Goal: Task Accomplishment & Management: Use online tool/utility

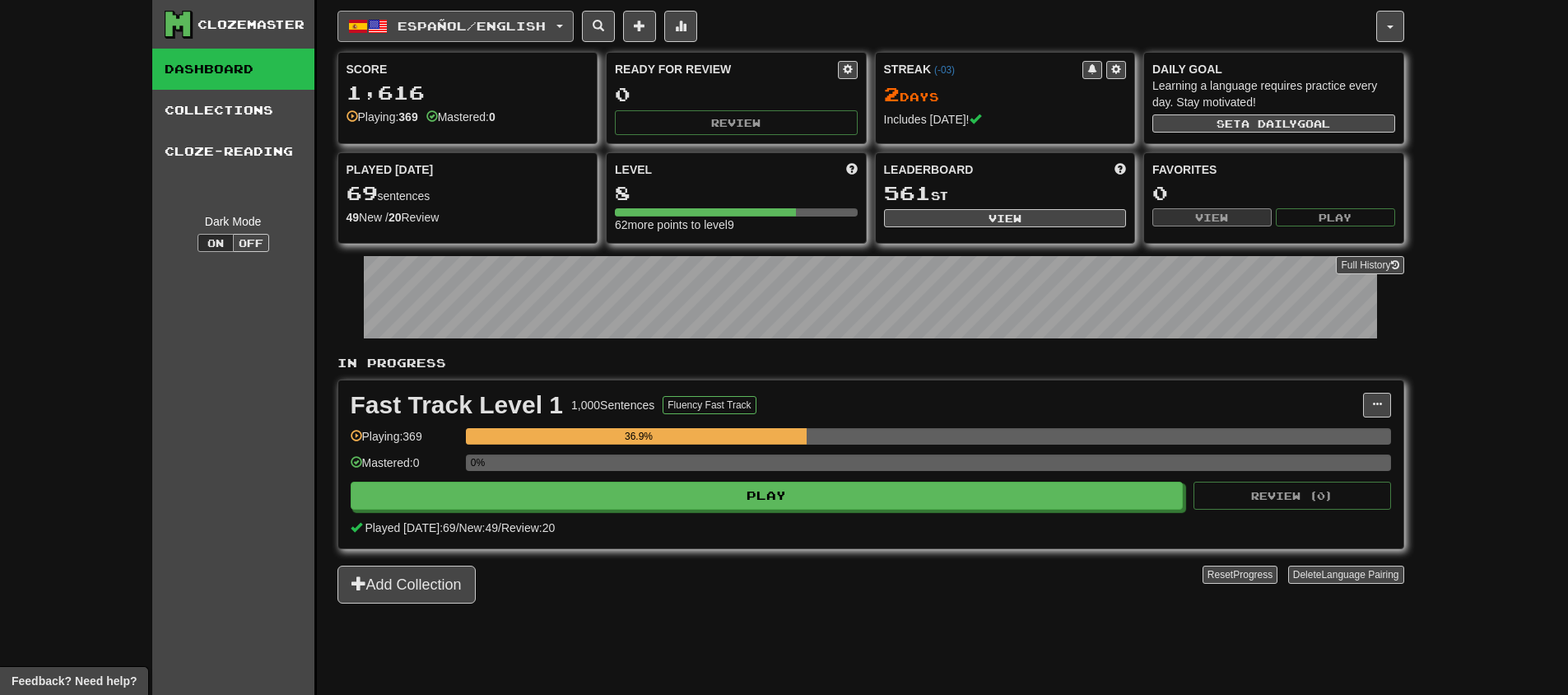
click at [484, 21] on span "Español / English" at bounding box center [471, 26] width 148 height 14
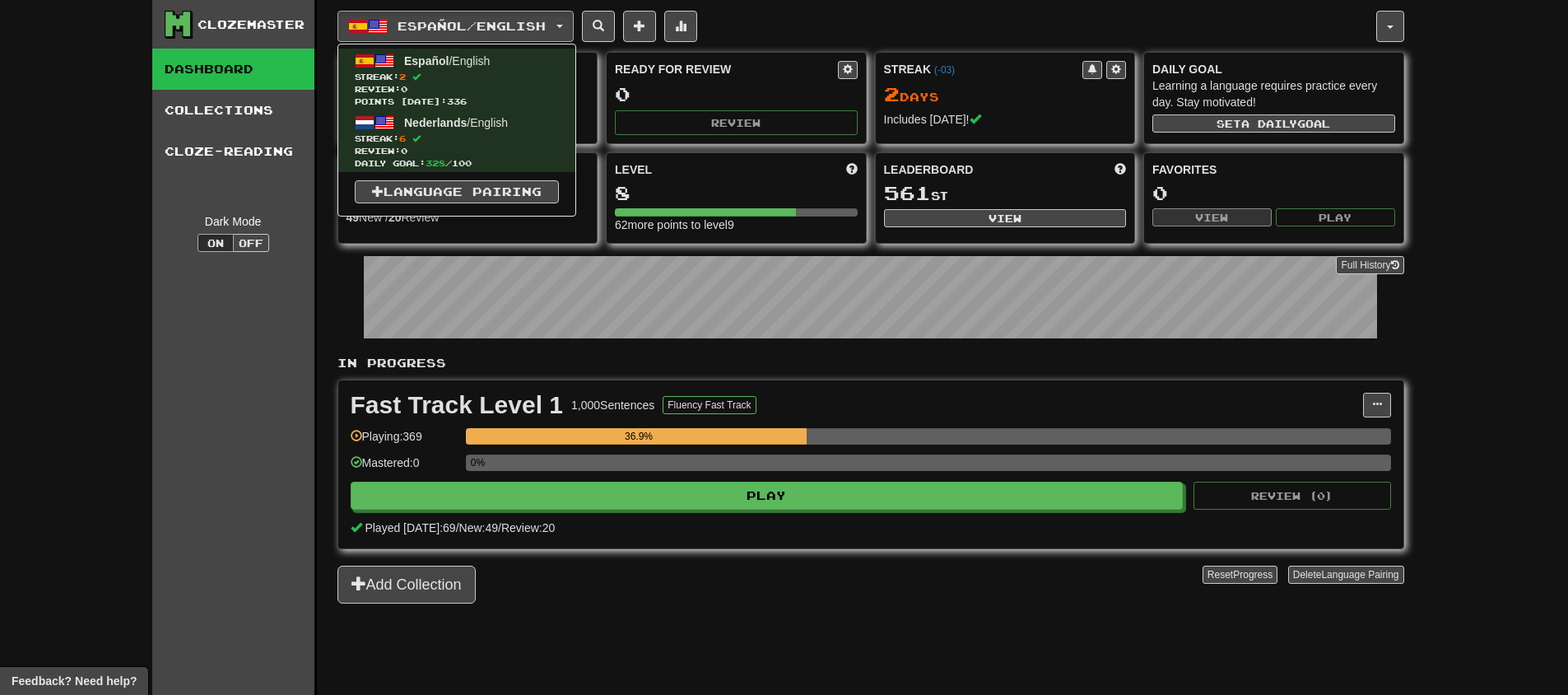
click at [234, 333] on div "Clozemaster Dashboard Collections Cloze-Reading Dark Mode On Off" at bounding box center [235, 367] width 165 height 736
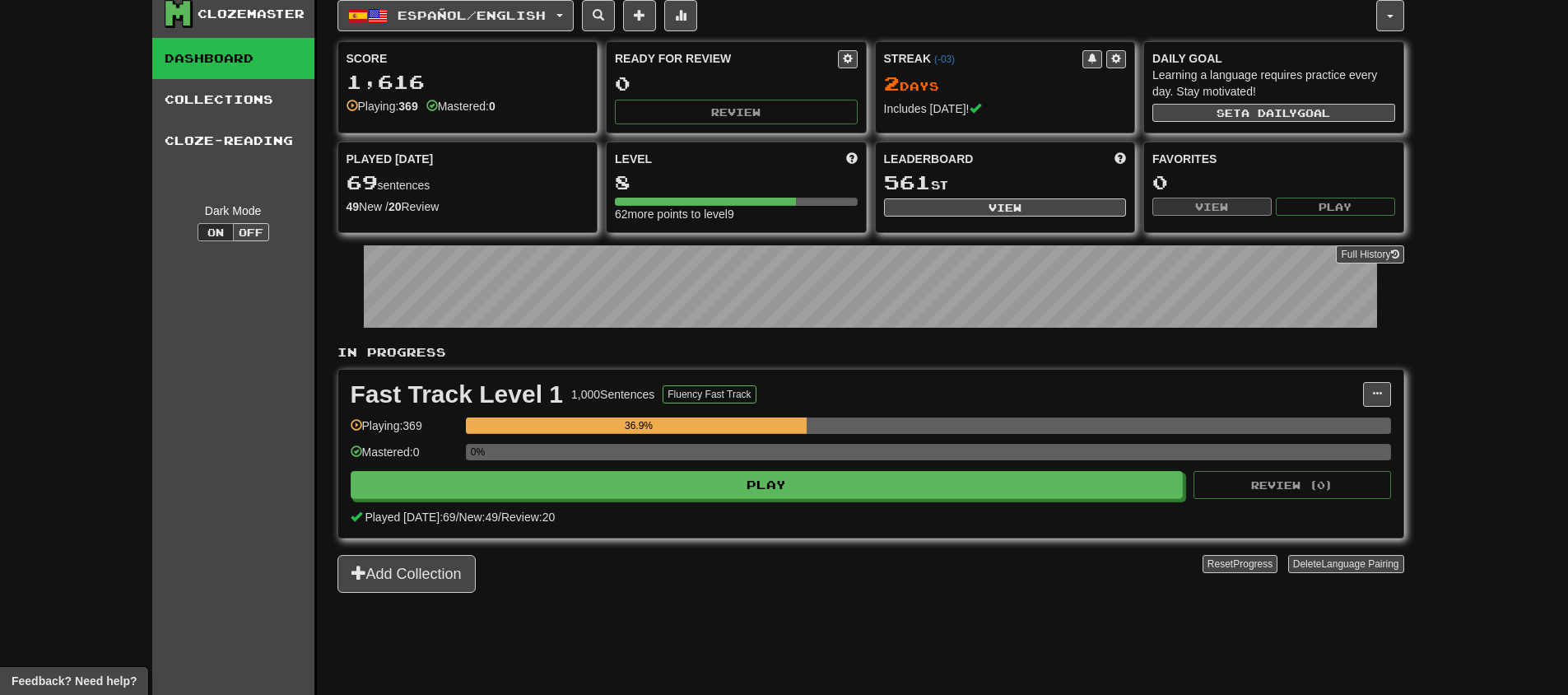
scroll to position [129, 0]
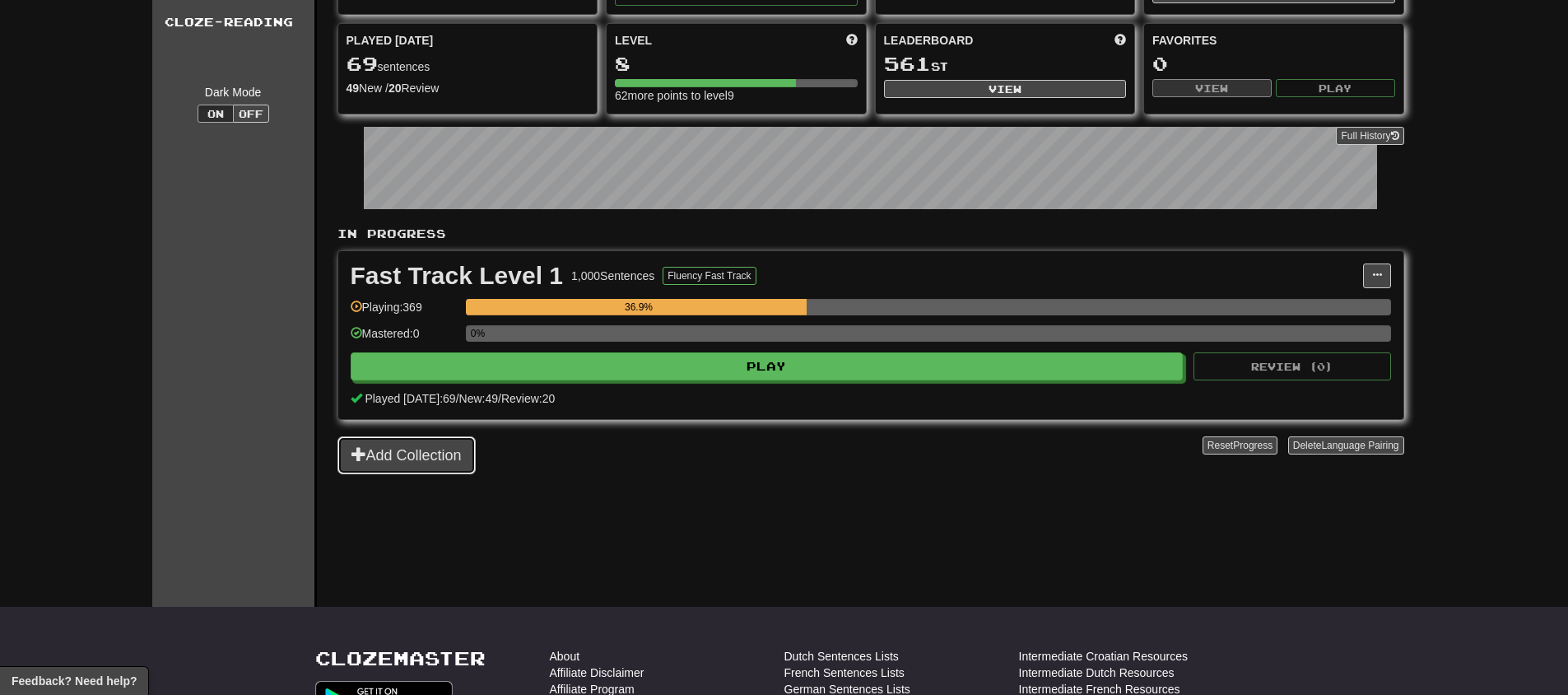
click at [444, 473] on button "Add Collection" at bounding box center [406, 455] width 139 height 38
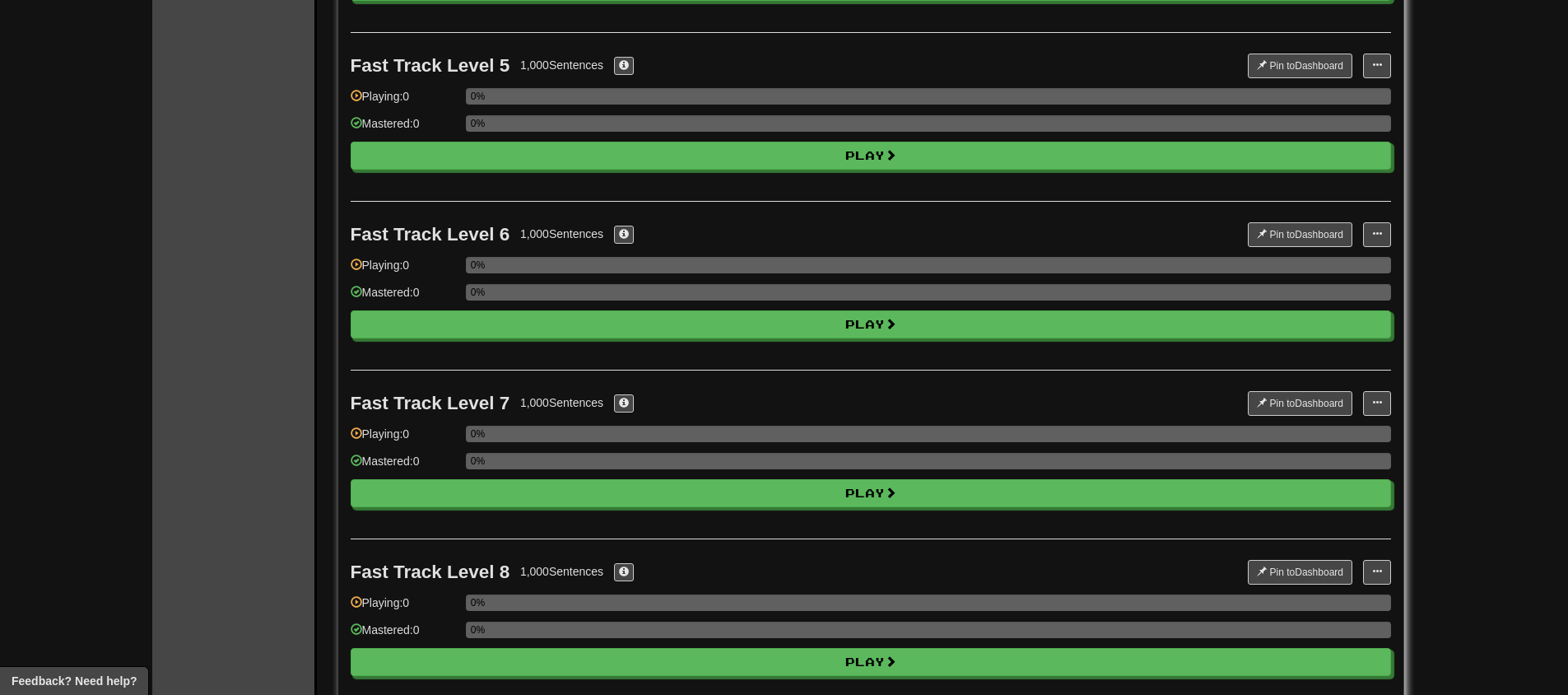
scroll to position [0, 0]
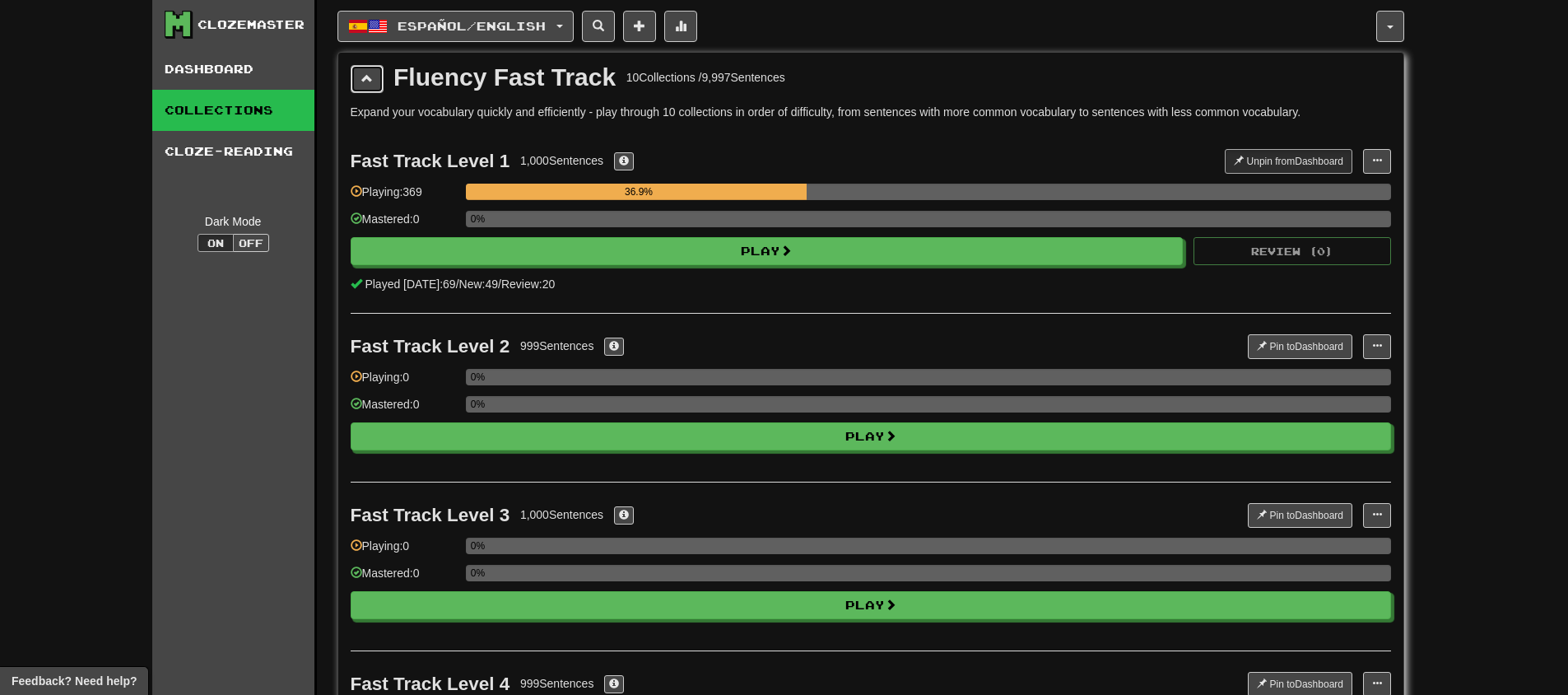
click at [375, 86] on button at bounding box center [367, 79] width 33 height 28
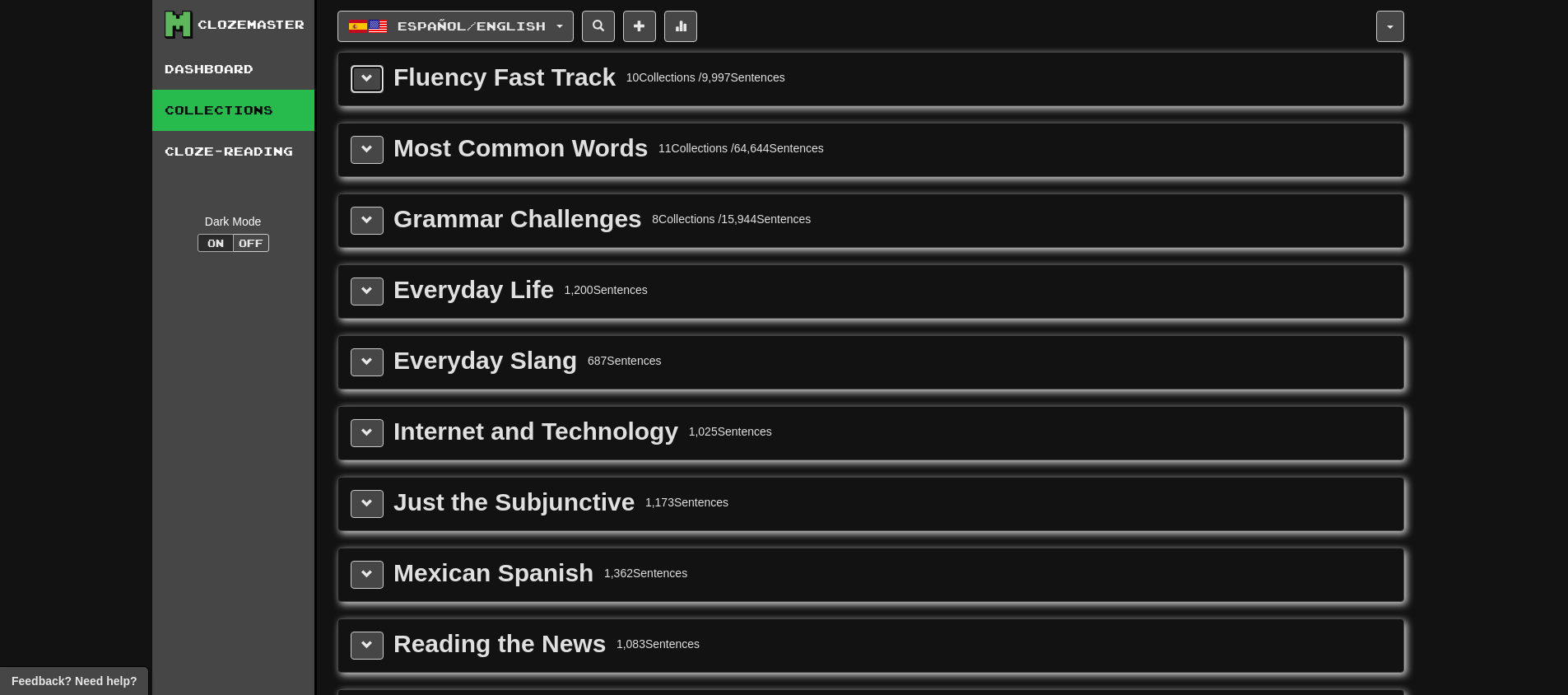
click at [375, 86] on button at bounding box center [367, 79] width 33 height 28
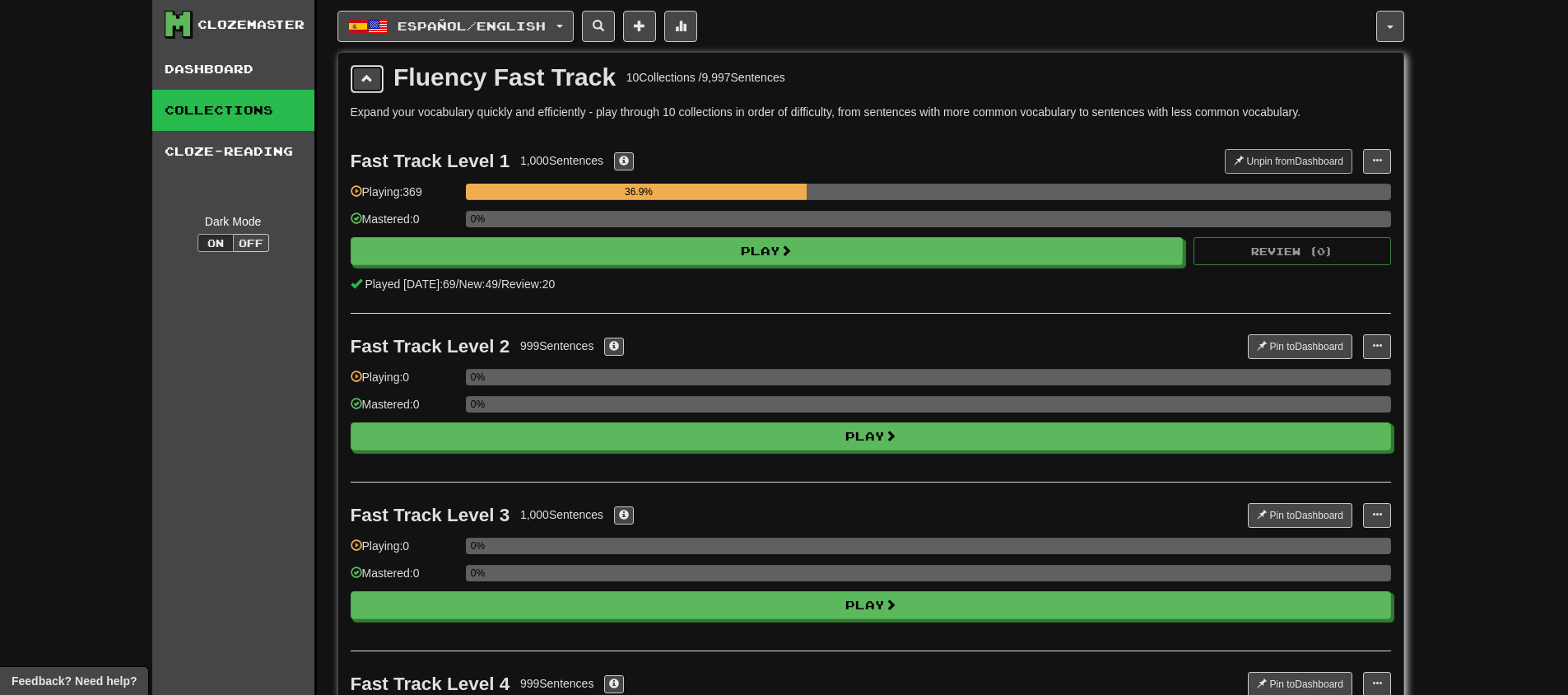
click at [375, 86] on button at bounding box center [367, 79] width 33 height 28
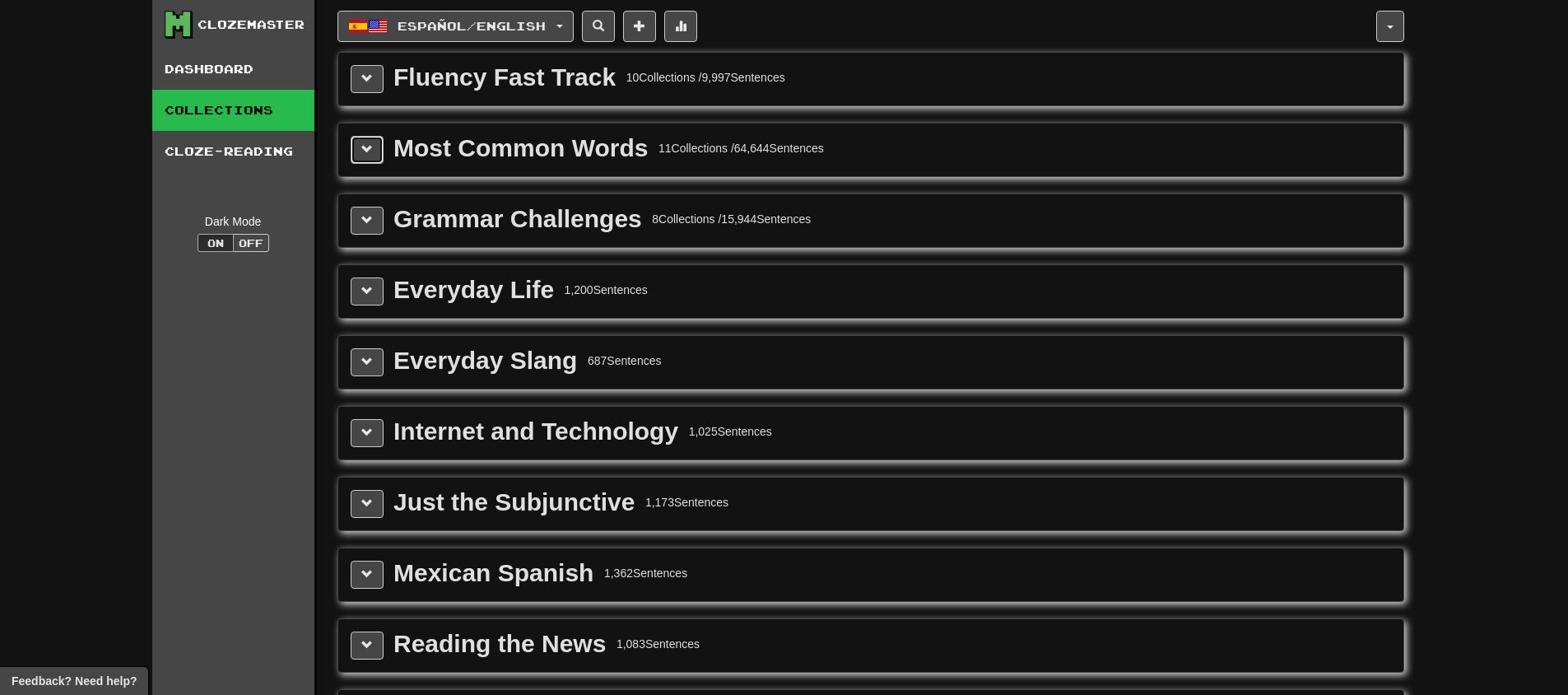
click at [371, 145] on span at bounding box center [367, 149] width 12 height 12
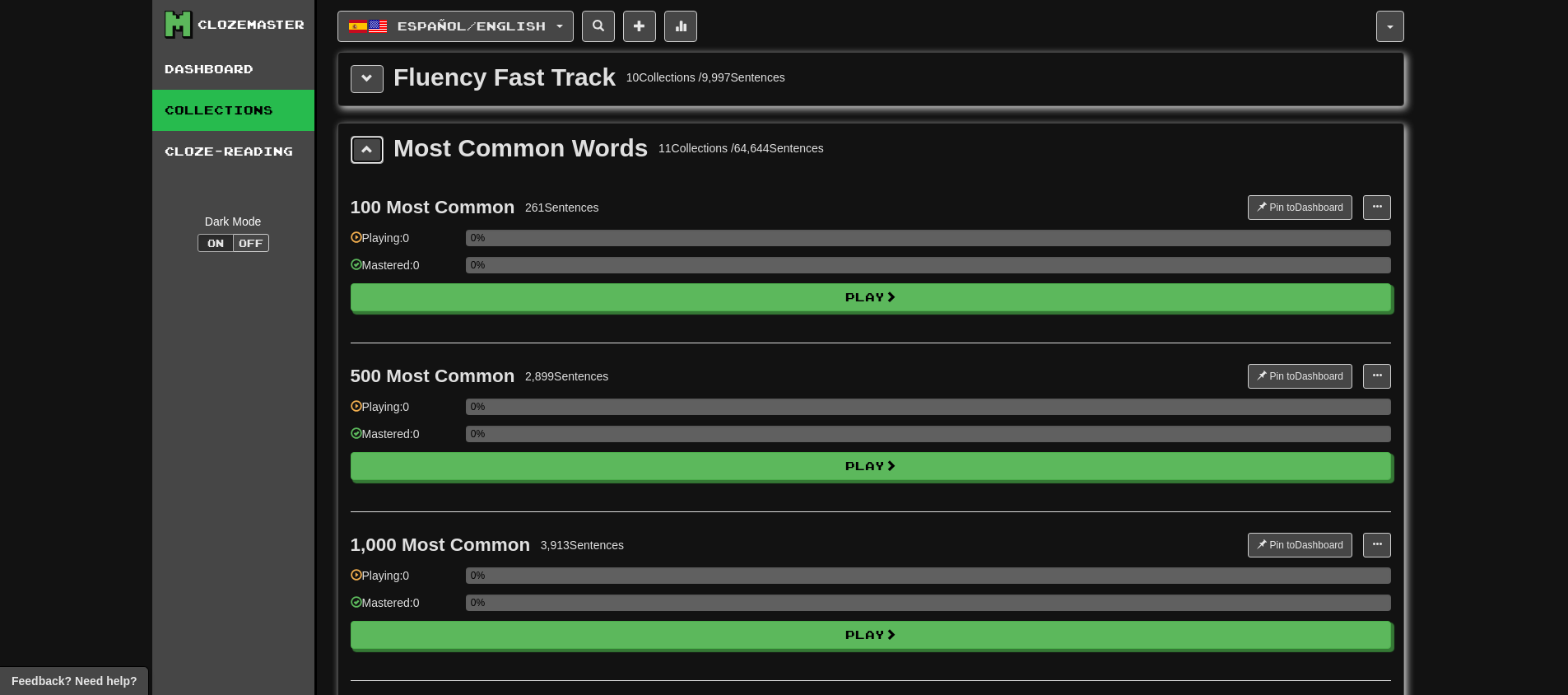
click at [371, 145] on span at bounding box center [367, 149] width 12 height 12
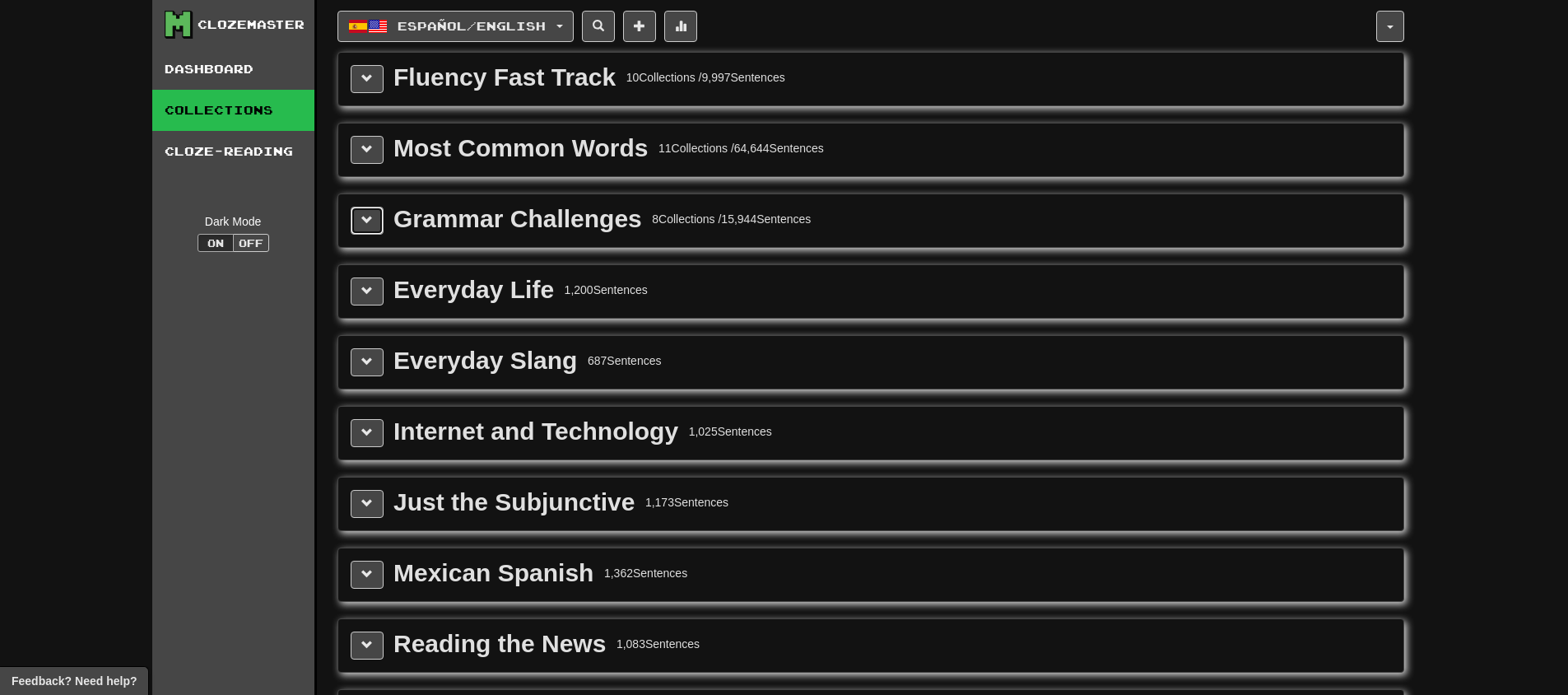
click at [374, 225] on button at bounding box center [367, 220] width 33 height 28
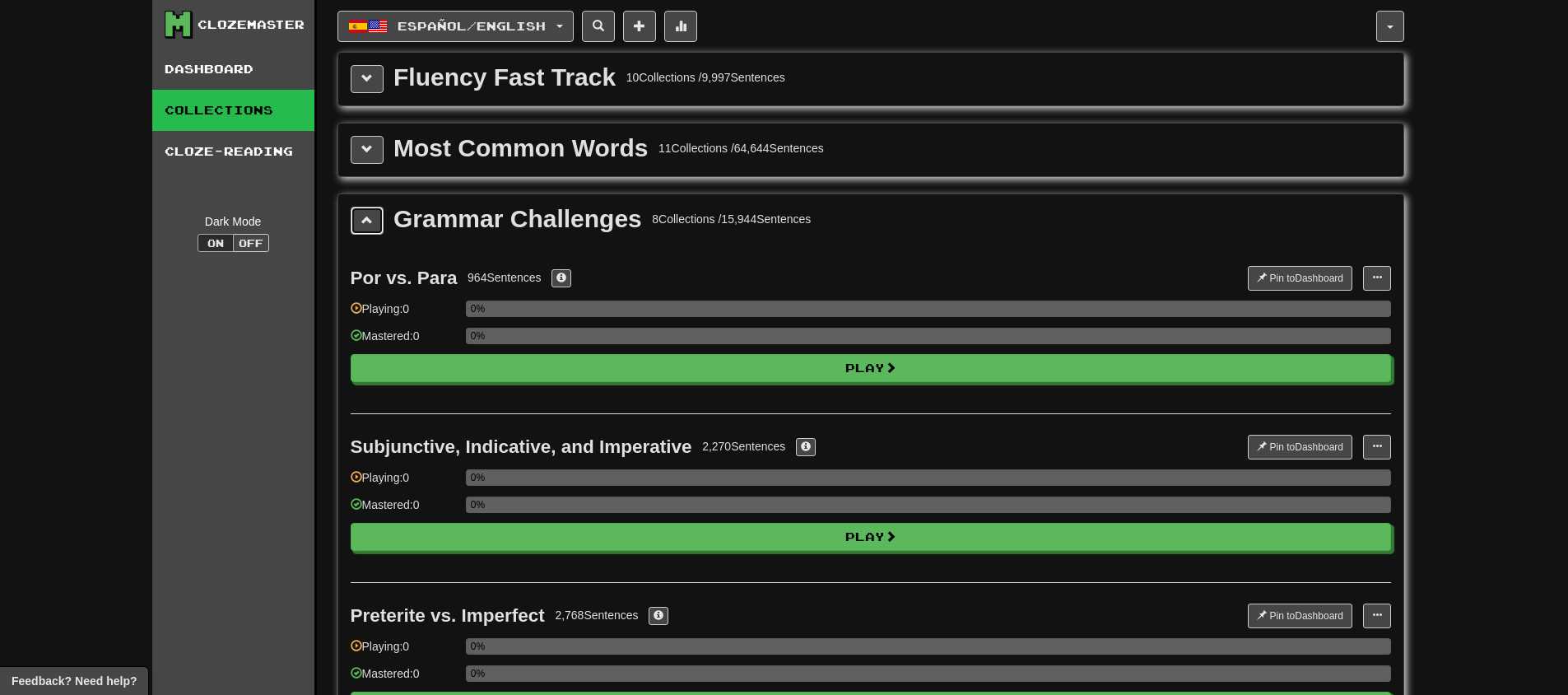
click at [375, 220] on button at bounding box center [367, 220] width 33 height 28
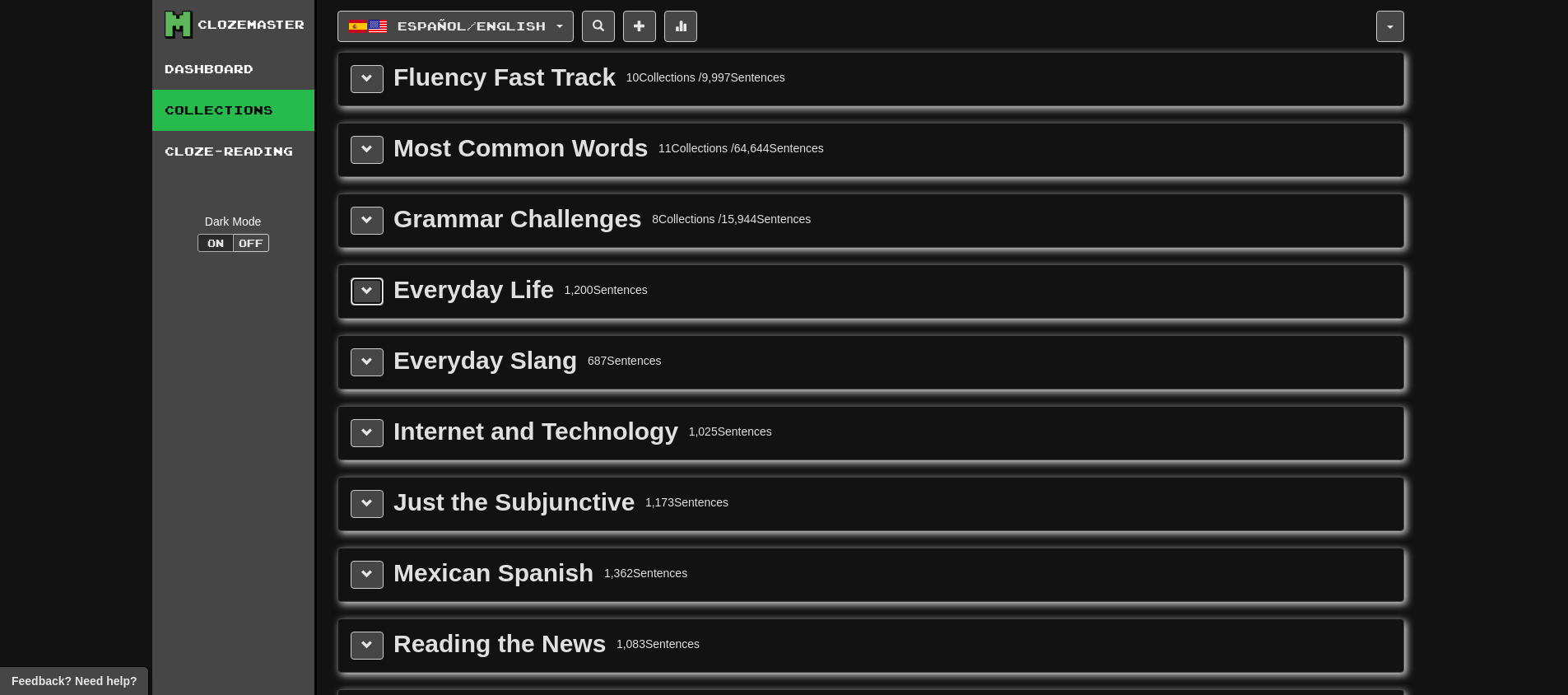
click at [368, 285] on span at bounding box center [367, 291] width 12 height 12
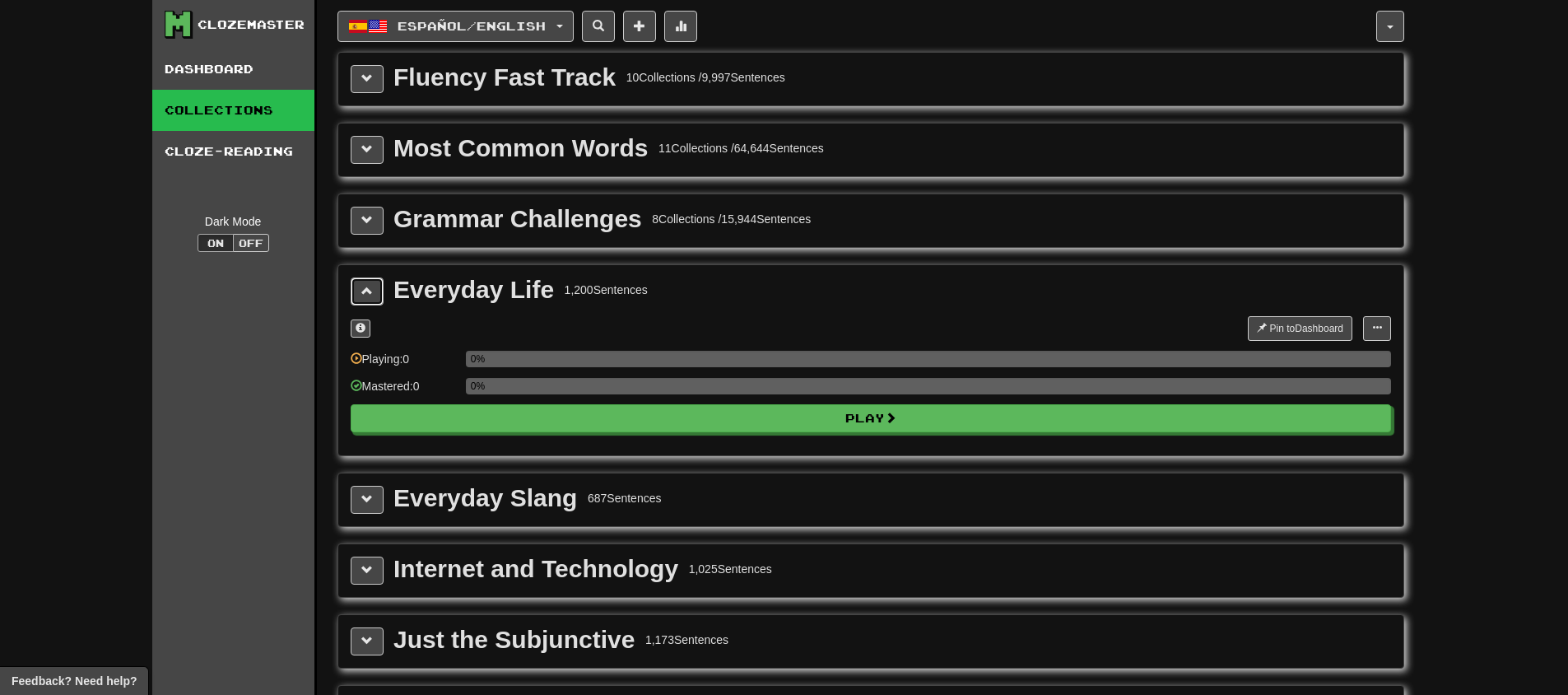
click at [368, 285] on span at bounding box center [367, 291] width 12 height 12
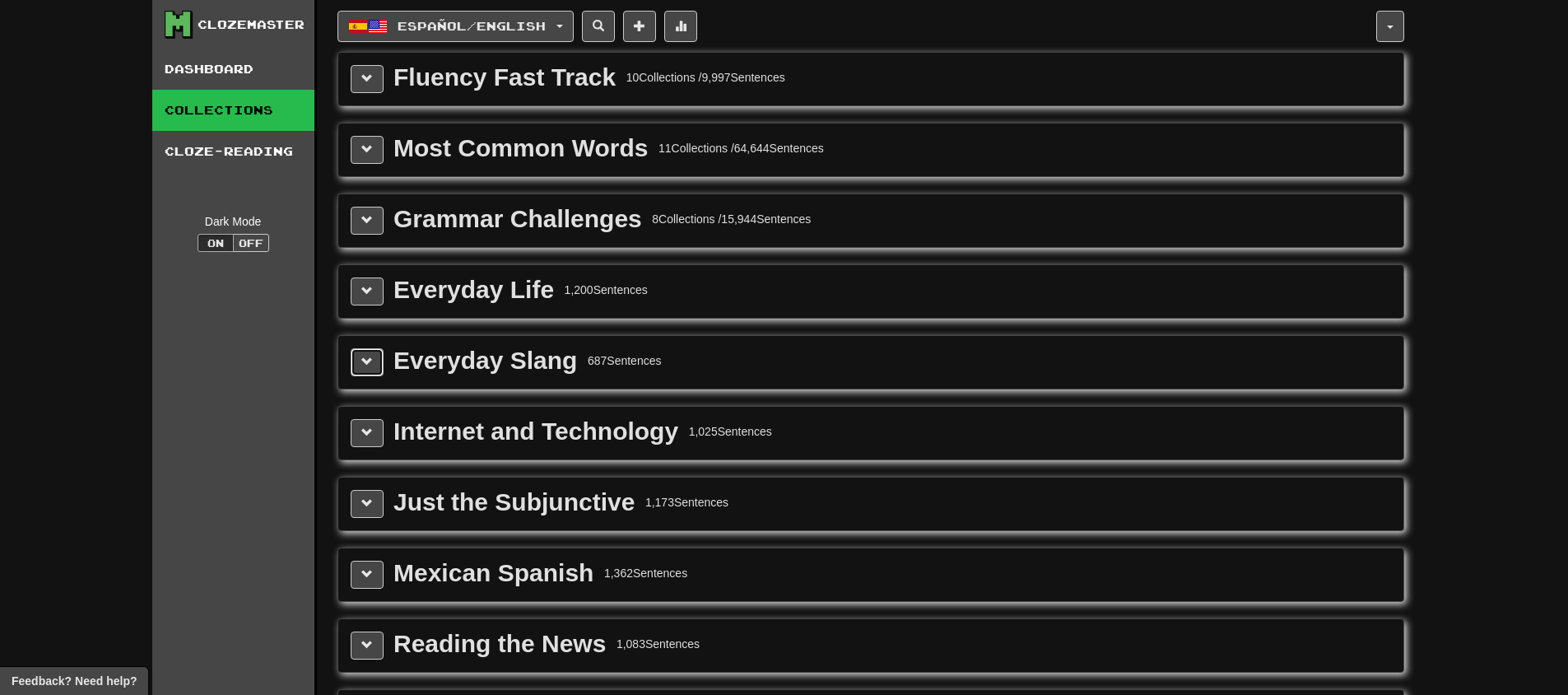
click at [381, 352] on button at bounding box center [367, 362] width 33 height 28
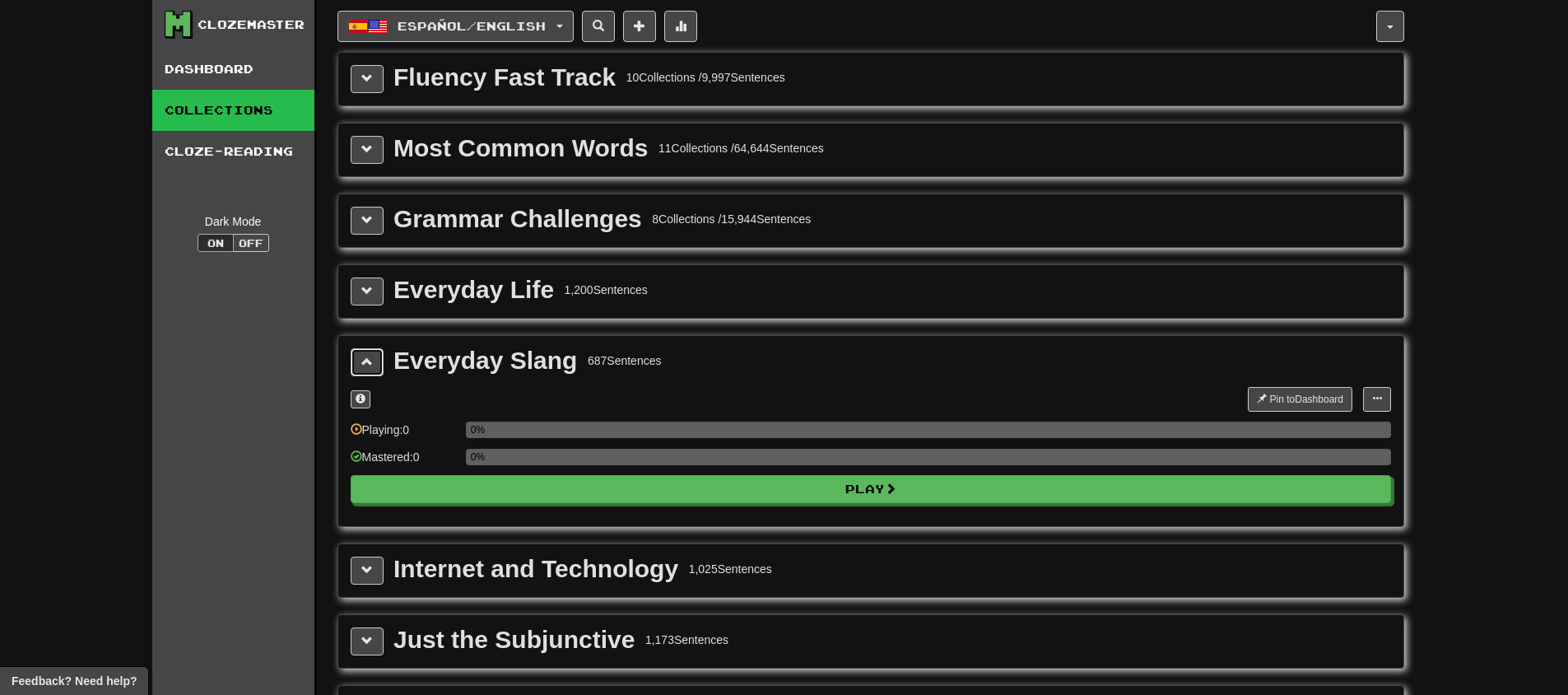
click at [365, 359] on span at bounding box center [367, 362] width 12 height 12
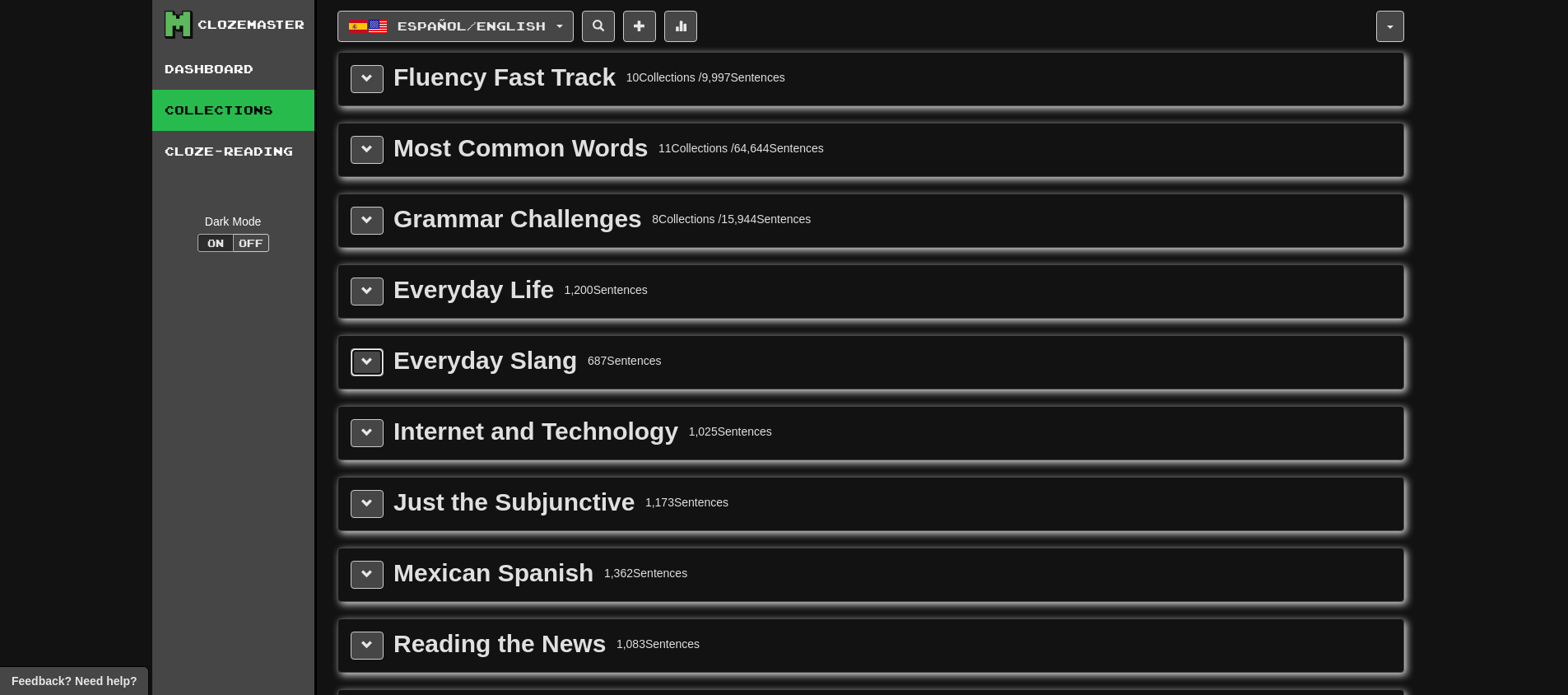
scroll to position [20, 0]
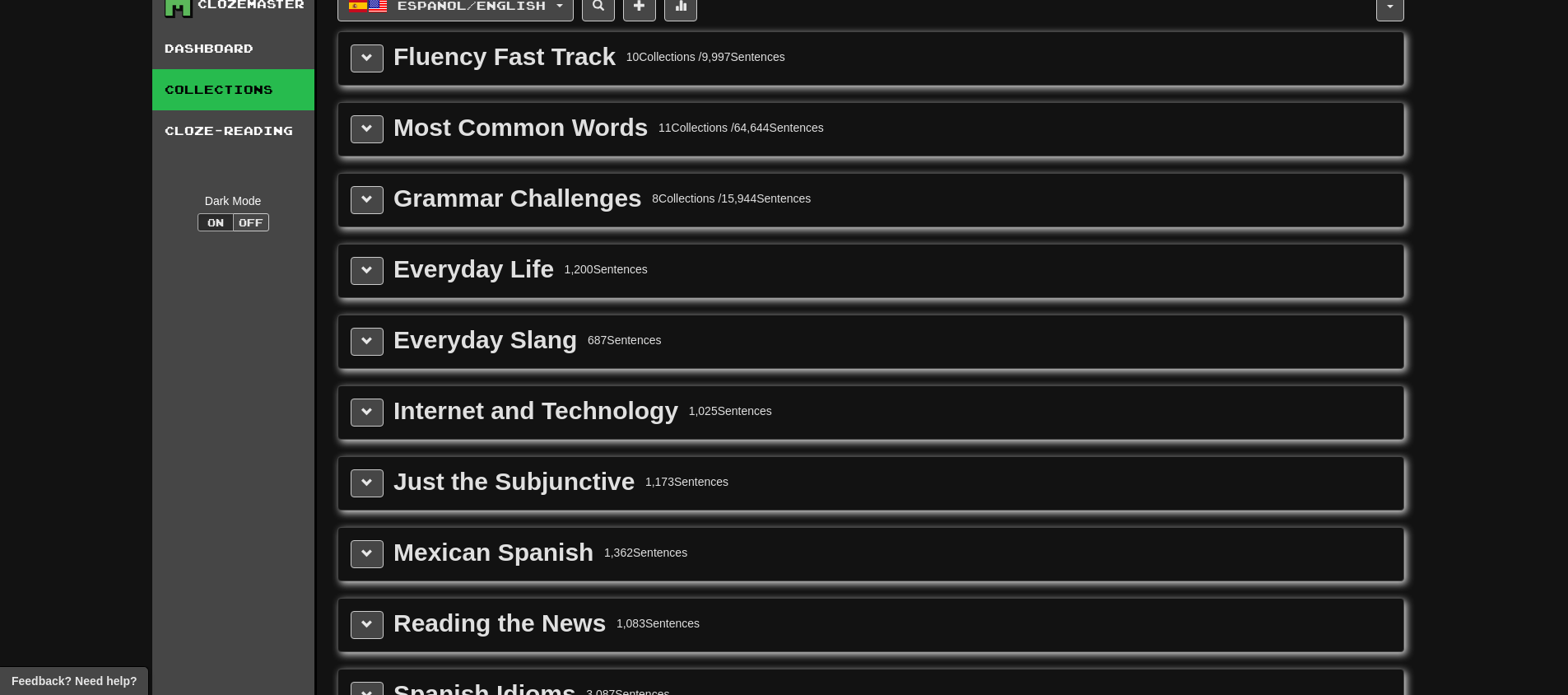
click at [376, 394] on div "Internet and Technology 1,025 Sentences" at bounding box center [870, 412] width 1065 height 52
click at [376, 399] on button at bounding box center [367, 412] width 33 height 28
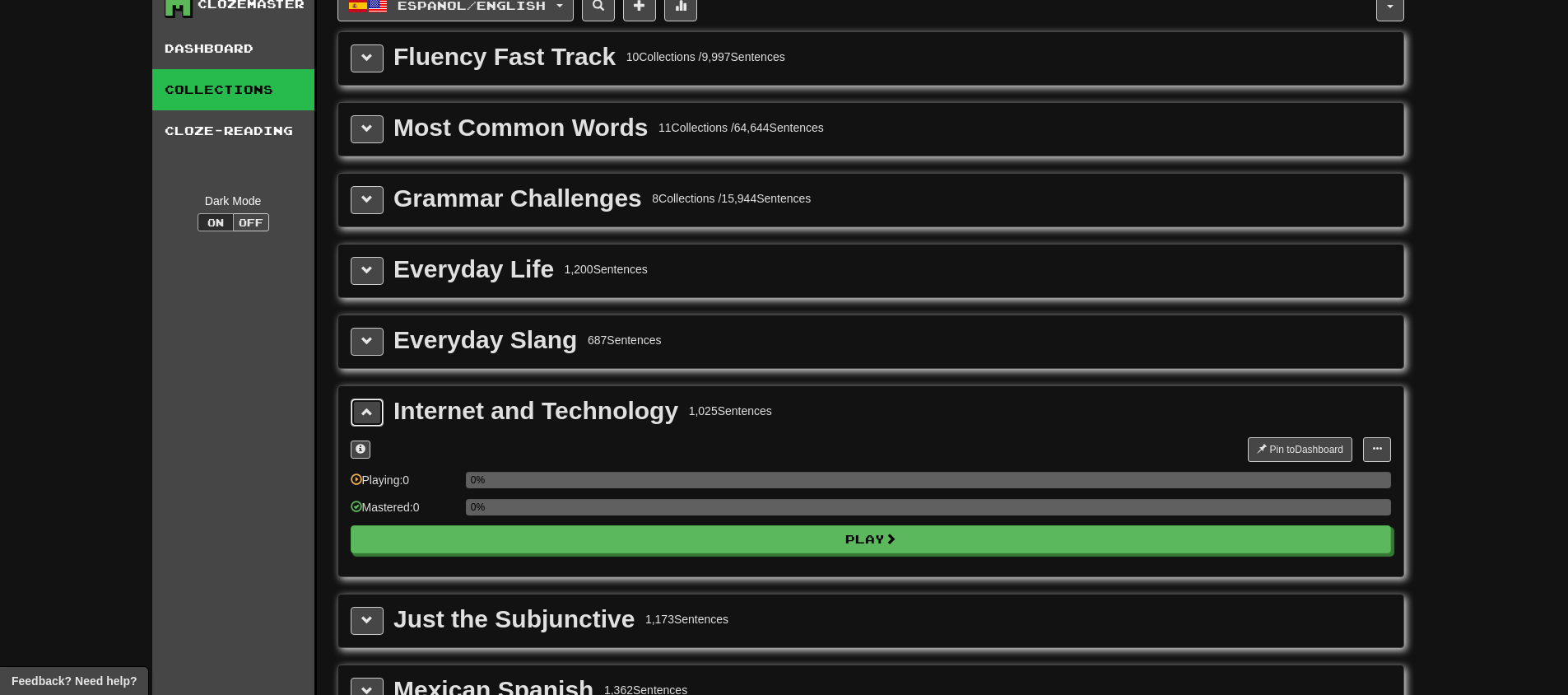
click at [376, 400] on button at bounding box center [367, 412] width 33 height 28
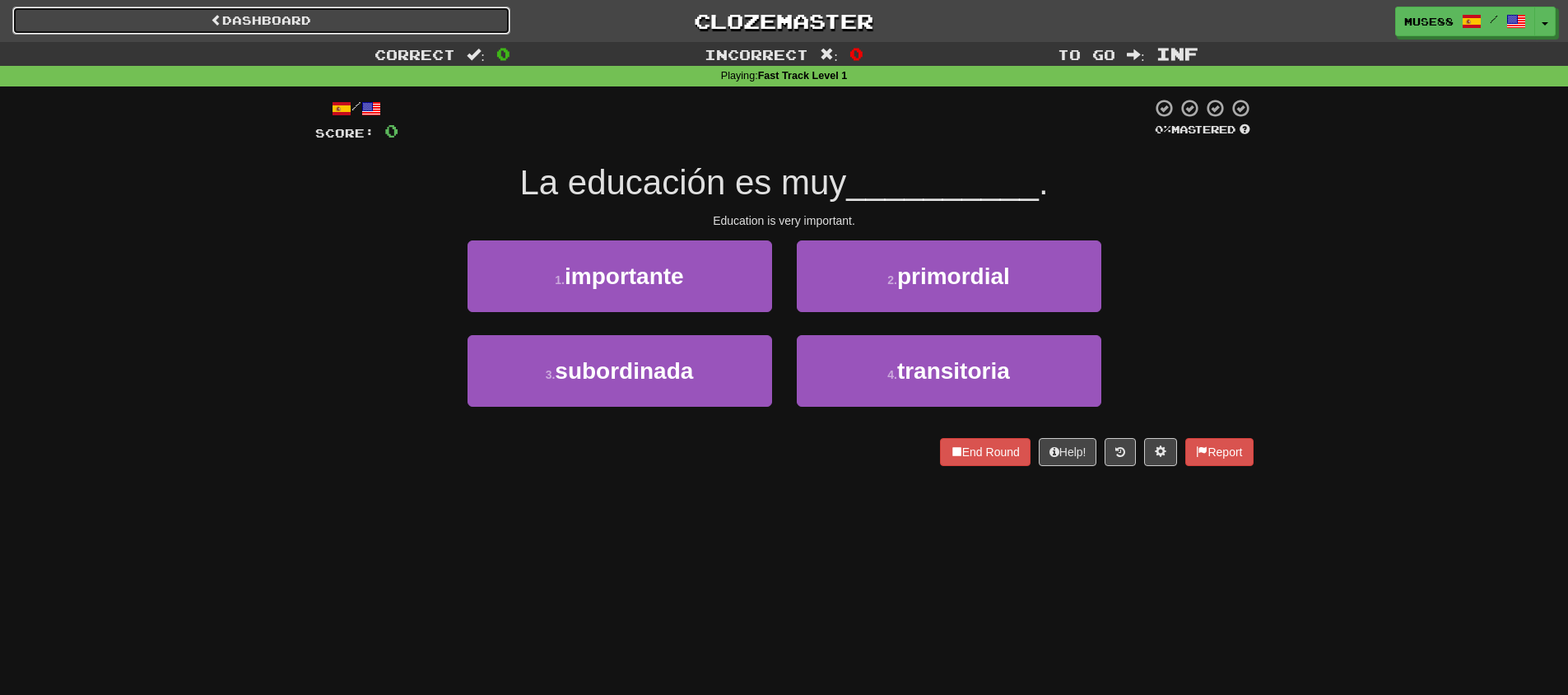
click at [358, 21] on link "Dashboard" at bounding box center [262, 20] width 498 height 28
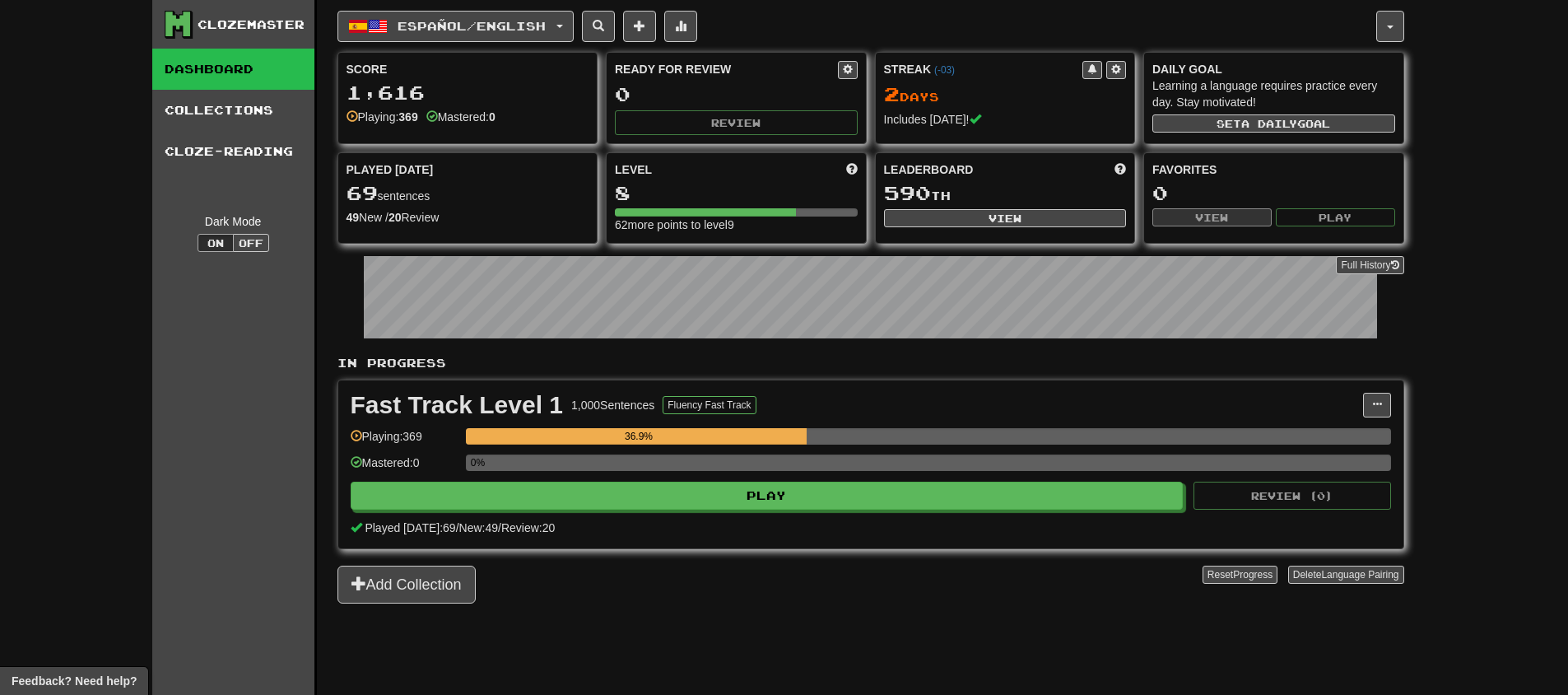
click at [774, 661] on div "Español / English Español / English Streak: 2 Review: 0 Points [DATE]: 336 Nede…" at bounding box center [870, 367] width 1067 height 736
